Goal: Task Accomplishment & Management: Use online tool/utility

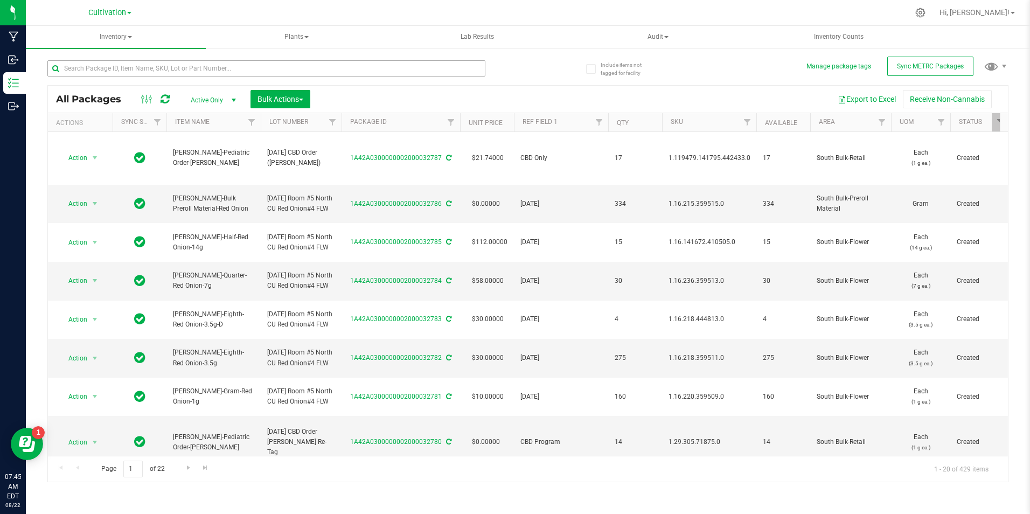
click at [109, 66] on div at bounding box center [287, 68] width 480 height 34
click at [109, 69] on input "text" at bounding box center [266, 68] width 438 height 16
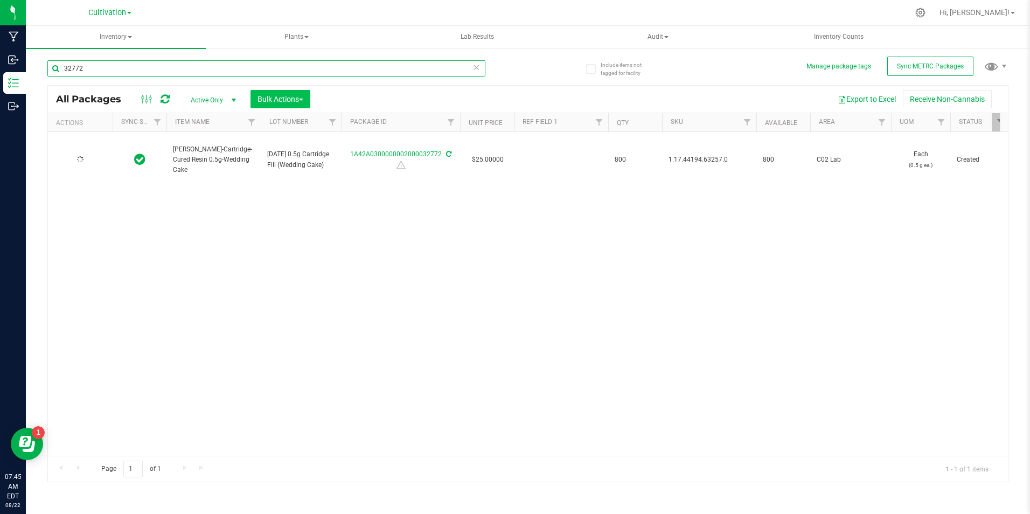
type input "32772"
click at [308, 98] on button "Bulk Actions" at bounding box center [280, 99] width 60 height 18
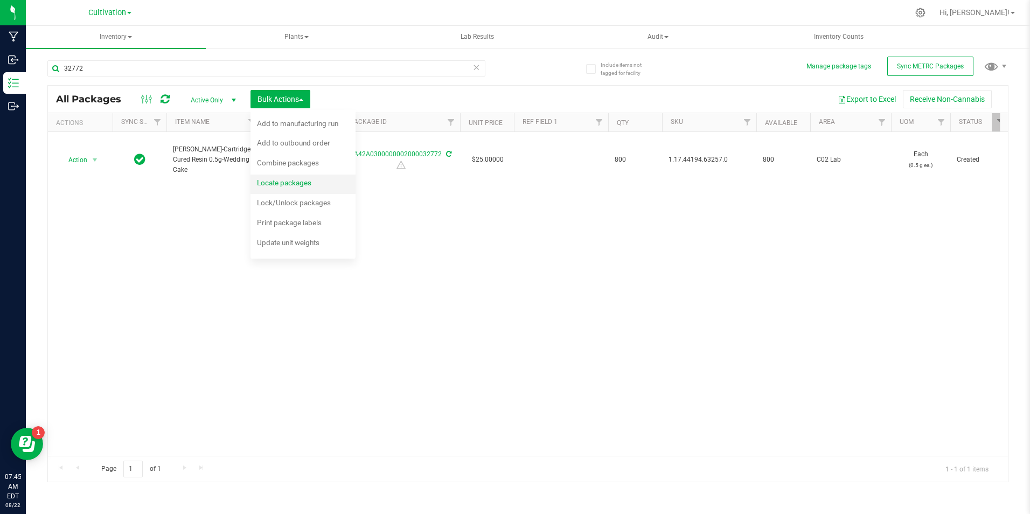
click at [315, 182] on div "Locate packages" at bounding box center [291, 184] width 69 height 17
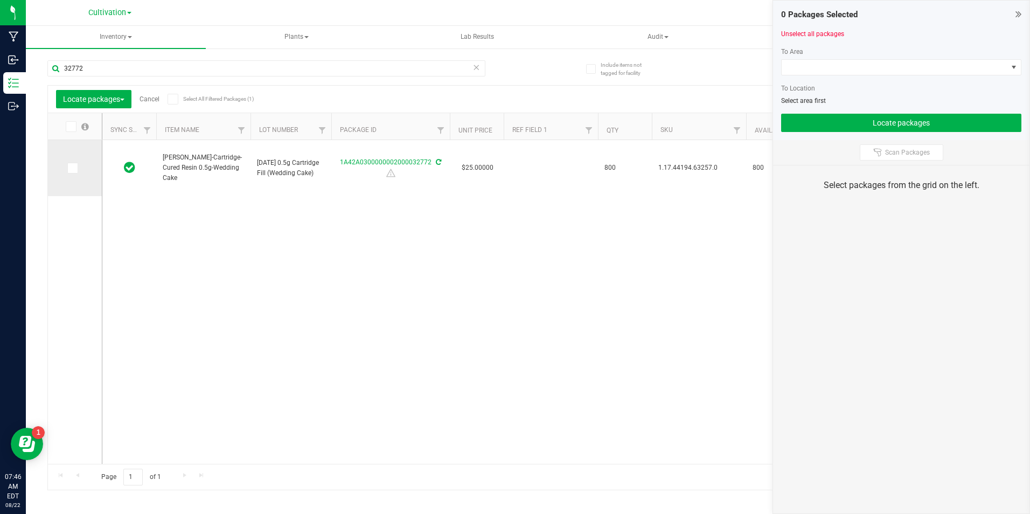
click at [74, 168] on icon at bounding box center [71, 168] width 7 height 0
click at [0, 0] on input "checkbox" at bounding box center [0, 0] width 0 height 0
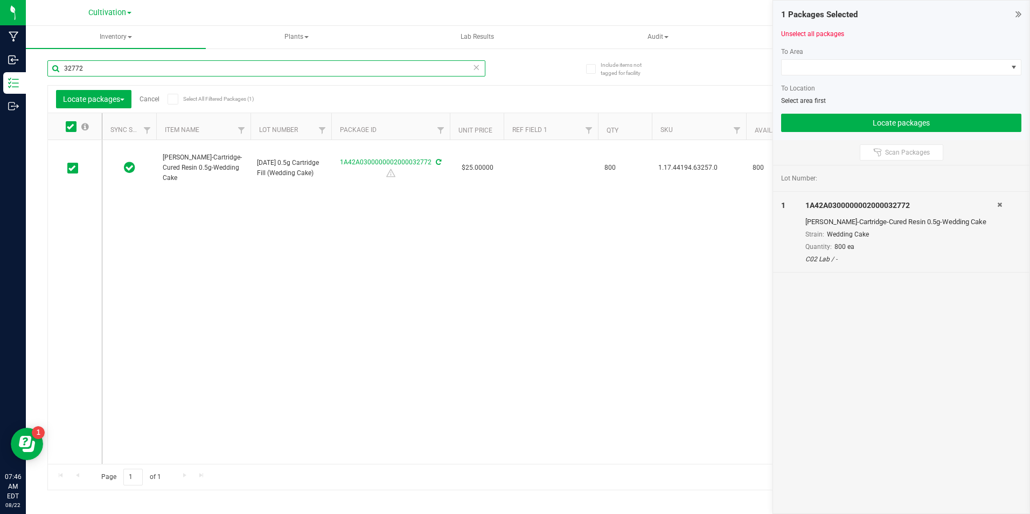
click at [93, 71] on input "32772" at bounding box center [266, 68] width 438 height 16
type input "32774"
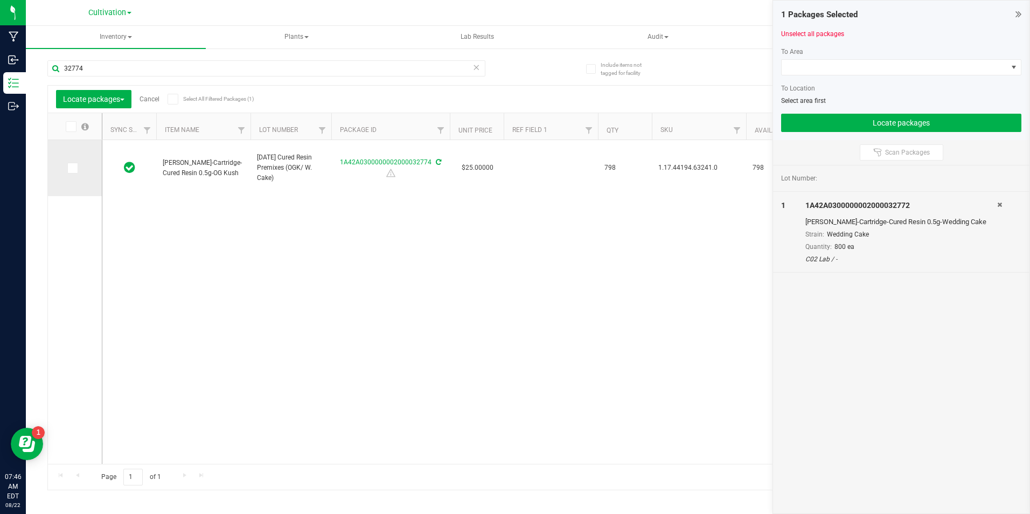
click at [77, 171] on span at bounding box center [72, 168] width 11 height 11
click at [0, 0] on input "checkbox" at bounding box center [0, 0] width 0 height 0
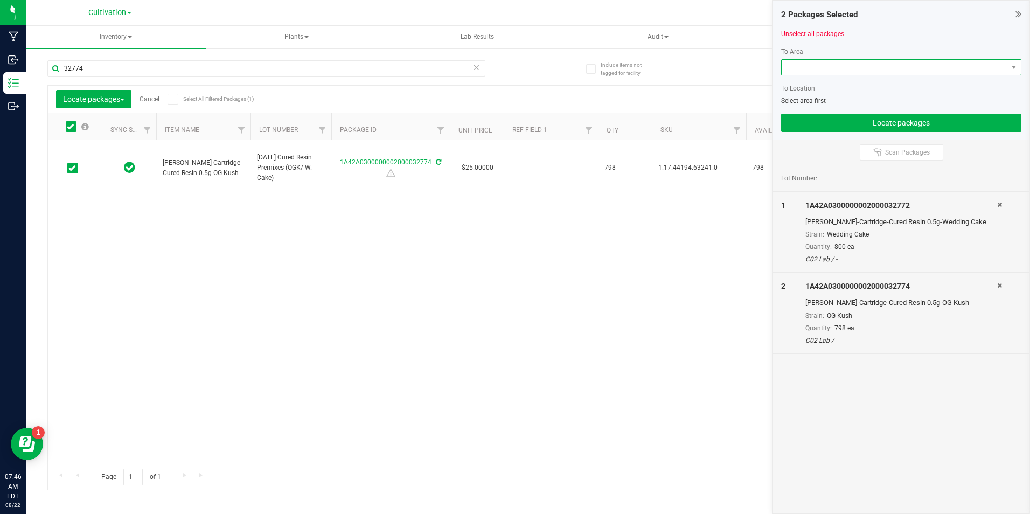
click at [954, 66] on span at bounding box center [895, 67] width 226 height 15
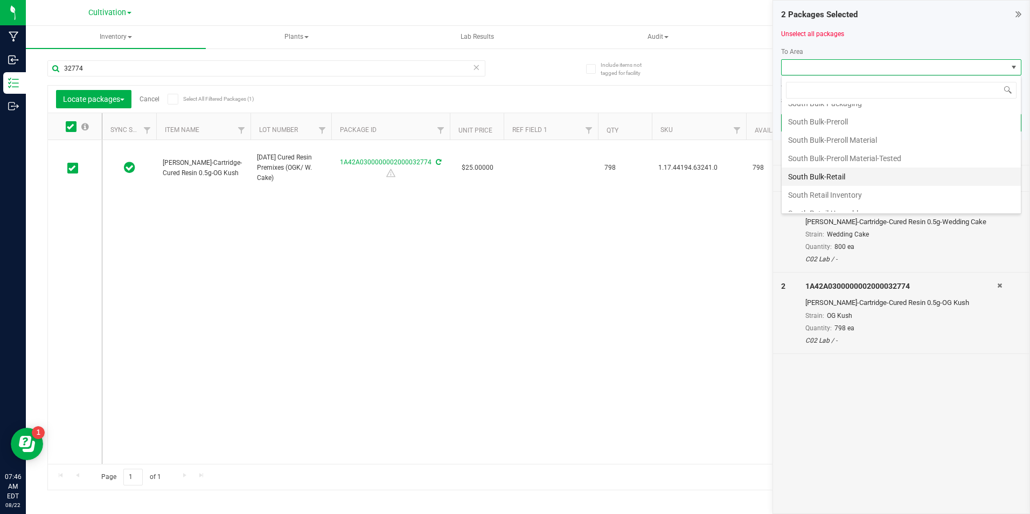
scroll to position [377, 0]
click at [924, 157] on li "South Bulk-Packaging" at bounding box center [901, 157] width 239 height 18
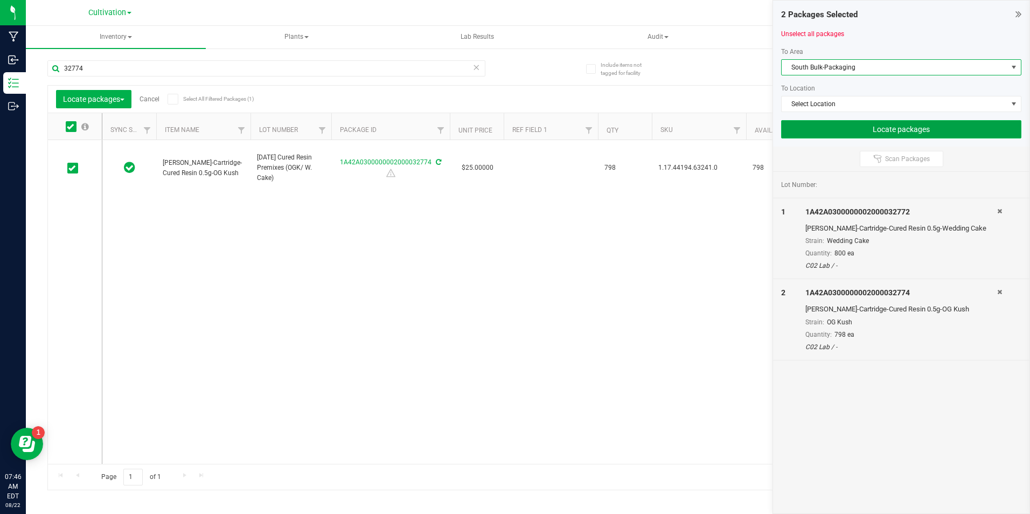
click at [926, 130] on button "Locate packages" at bounding box center [901, 129] width 240 height 18
